Goal: Information Seeking & Learning: Learn about a topic

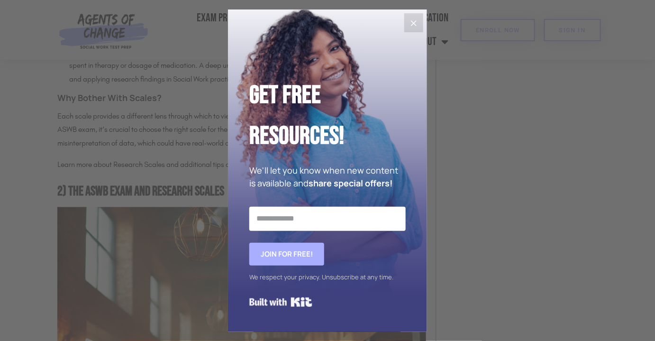
scroll to position [2186, 0]
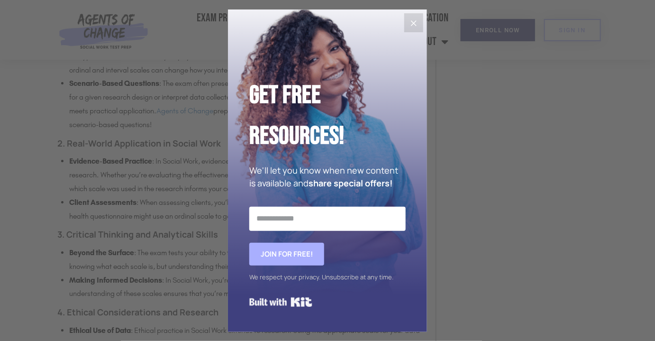
click at [409, 21] on icon "Close" at bounding box center [413, 23] width 11 height 11
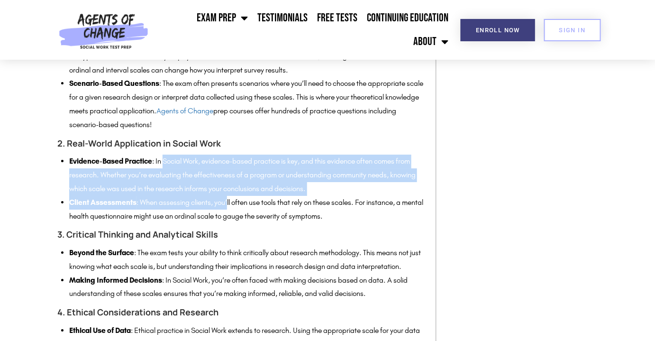
drag, startPoint x: 167, startPoint y: 192, endPoint x: 229, endPoint y: 226, distance: 70.2
click at [229, 223] on ul "Evidence-Based Practice : In Social Work, evidence-based practice is key, and t…" at bounding box center [247, 188] width 357 height 68
click at [229, 223] on li "Client Assessments : When assessing clients, you’ll often use tools that rely o…" at bounding box center [247, 209] width 357 height 27
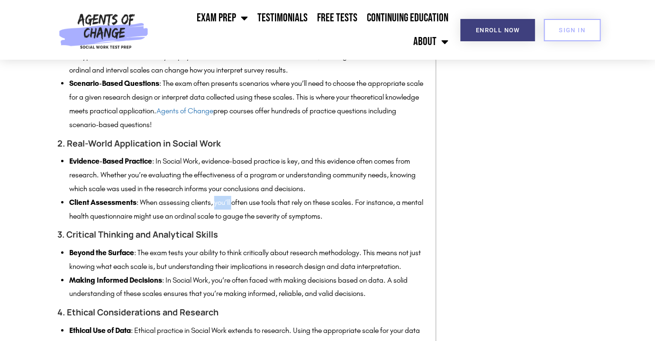
click at [229, 223] on li "Client Assessments : When assessing clients, you’ll often use tools that rely o…" at bounding box center [247, 209] width 357 height 27
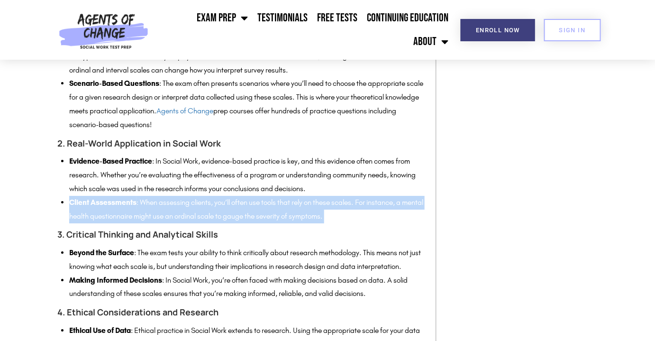
click at [229, 223] on li "Client Assessments : When assessing clients, you’ll often use tools that rely o…" at bounding box center [247, 209] width 357 height 27
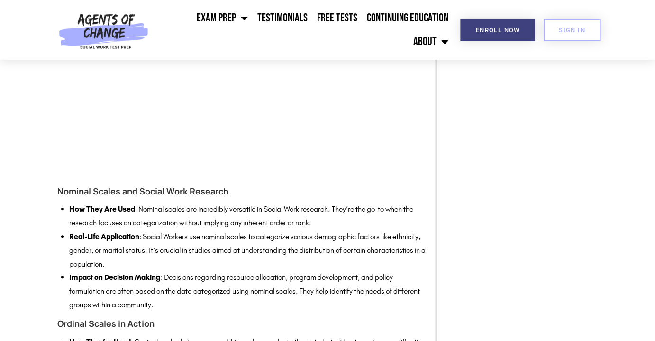
scroll to position [3090, 0]
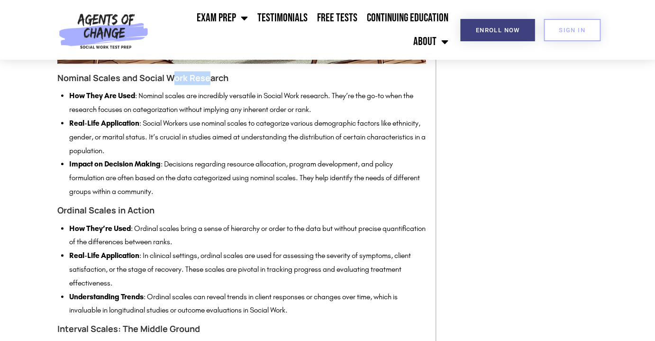
drag, startPoint x: 177, startPoint y: 109, endPoint x: 211, endPoint y: 104, distance: 34.5
click at [211, 85] on h4 "Nominal Scales and Social Work Research" at bounding box center [241, 78] width 369 height 14
click at [235, 117] on li "How They Are Used : Nominal scales are incredibly versatile in Social Work rese…" at bounding box center [247, 102] width 357 height 27
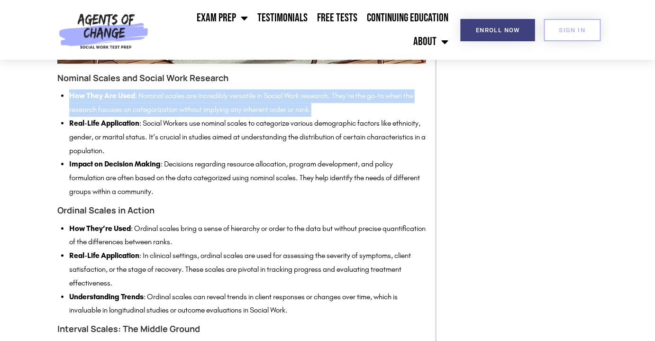
click at [235, 117] on li "How They Are Used : Nominal scales are incredibly versatile in Social Work rese…" at bounding box center [247, 102] width 357 height 27
click at [274, 117] on li "How They Are Used : Nominal scales are incredibly versatile in Social Work rese…" at bounding box center [247, 102] width 357 height 27
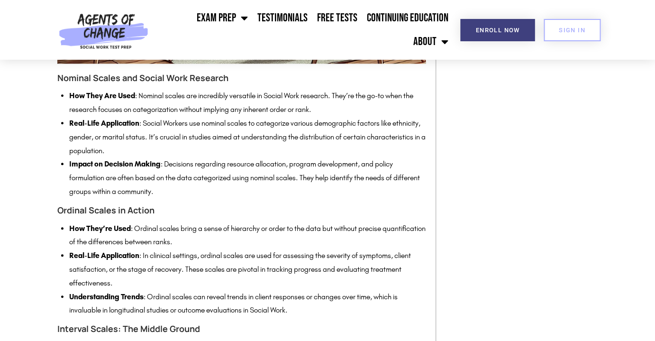
click at [395, 117] on li "How They Are Used : Nominal scales are incredibly versatile in Social Work rese…" at bounding box center [247, 102] width 357 height 27
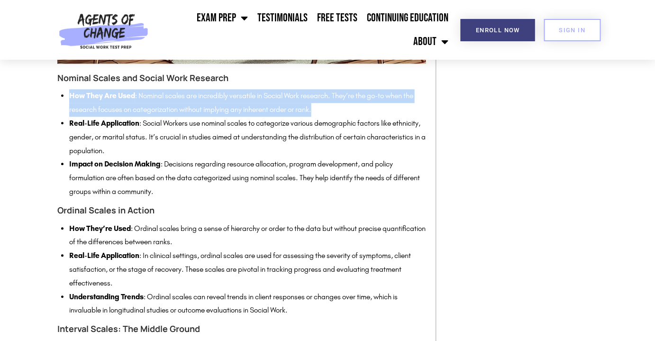
click at [395, 117] on li "How They Are Used : Nominal scales are incredibly versatile in Social Work rese…" at bounding box center [247, 102] width 357 height 27
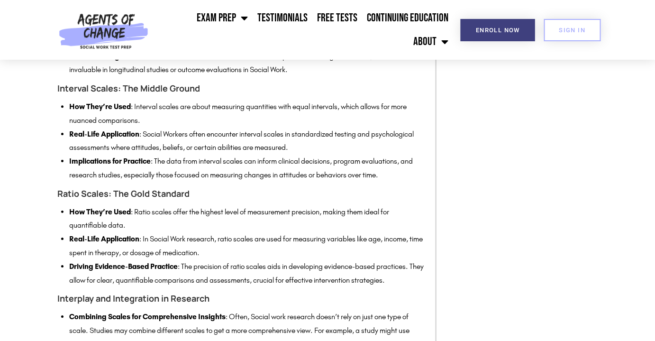
scroll to position [3348, 0]
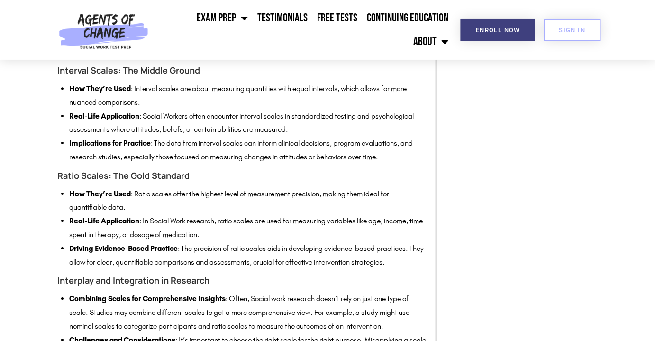
click at [185, 109] on li "How They’re Used : Interval scales are about measuring quantities with equal in…" at bounding box center [247, 95] width 357 height 27
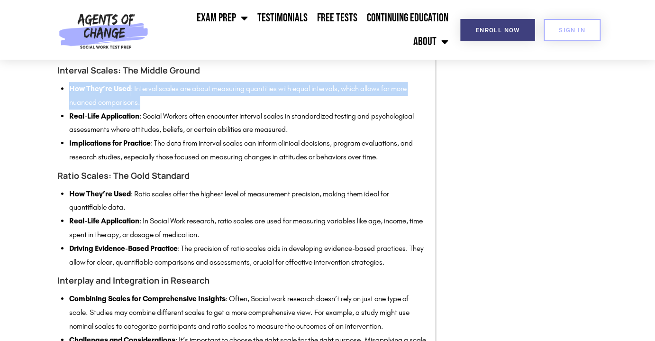
click at [185, 109] on li "How They’re Used : Interval scales are about measuring quantities with equal in…" at bounding box center [247, 95] width 357 height 27
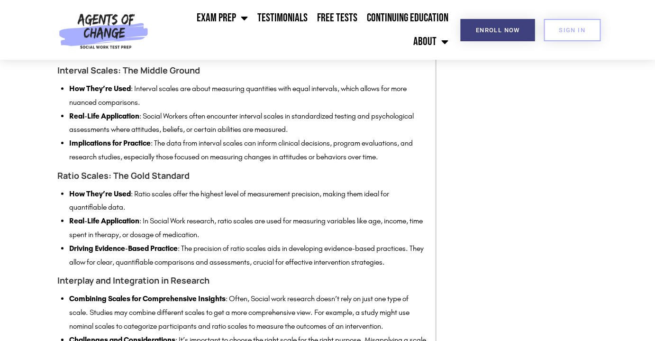
click at [143, 137] on li "Real-Life Application : Social Workers often encounter interval scales in stand…" at bounding box center [247, 122] width 357 height 27
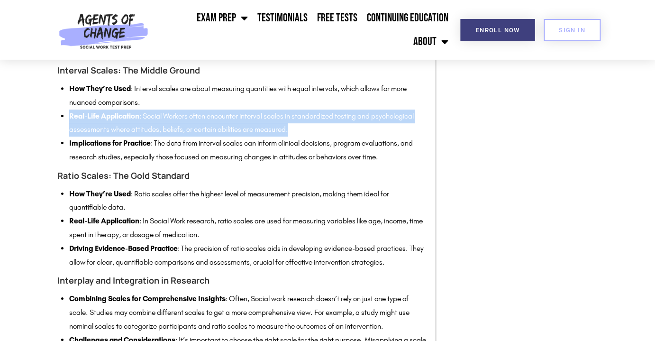
click at [143, 137] on li "Real-Life Application : Social Workers often encounter interval scales in stand…" at bounding box center [247, 122] width 357 height 27
